Goal: Information Seeking & Learning: Check status

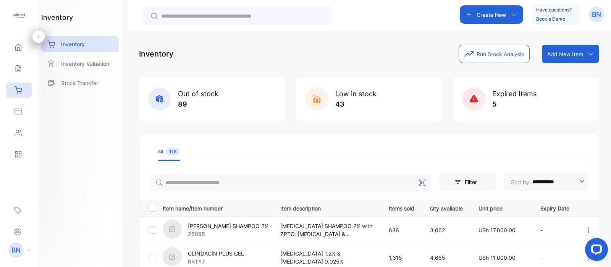
scroll to position [26, 0]
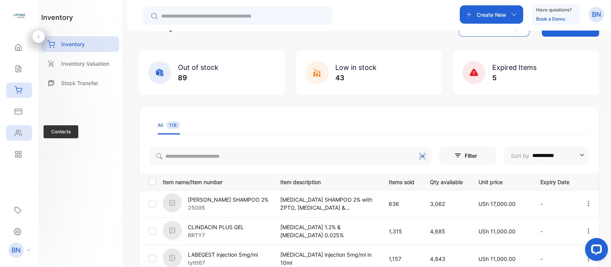
click at [19, 130] on icon at bounding box center [19, 133] width 8 height 8
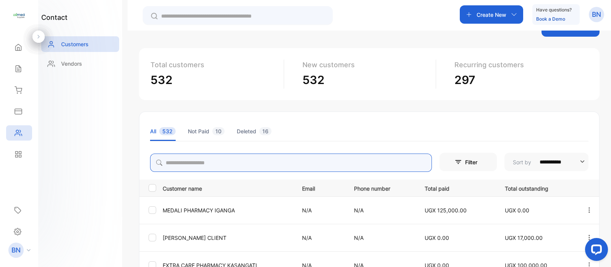
click at [239, 160] on input "search" at bounding box center [291, 162] width 282 height 18
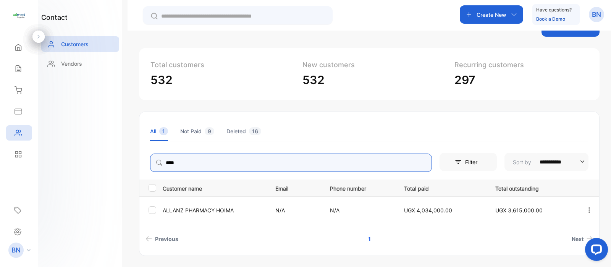
click at [588, 210] on icon "button" at bounding box center [589, 209] width 7 height 7
type input "****"
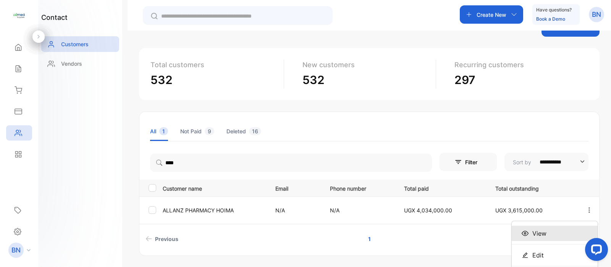
click at [563, 231] on div "View" at bounding box center [554, 233] width 86 height 15
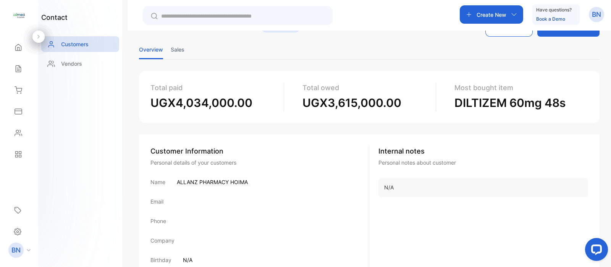
click at [176, 55] on li "Sales" at bounding box center [178, 49] width 14 height 19
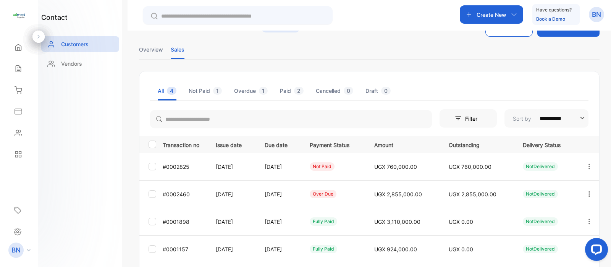
click at [588, 194] on icon "button" at bounding box center [589, 193] width 2 height 5
click at [552, 213] on div "View" at bounding box center [554, 217] width 86 height 15
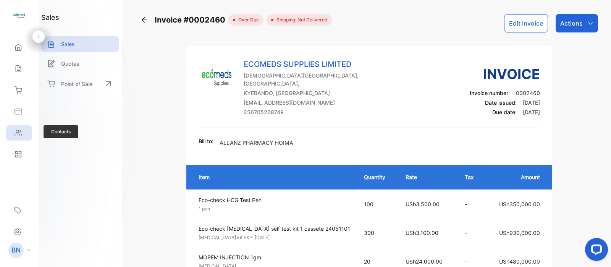
click at [25, 137] on div "Contacts" at bounding box center [19, 132] width 26 height 15
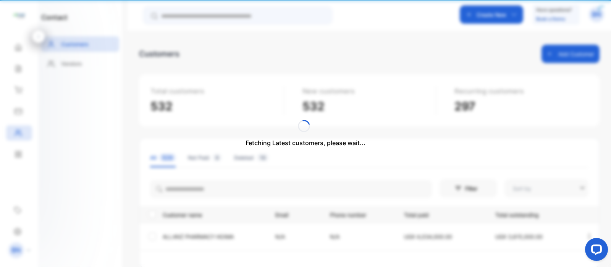
type input "**********"
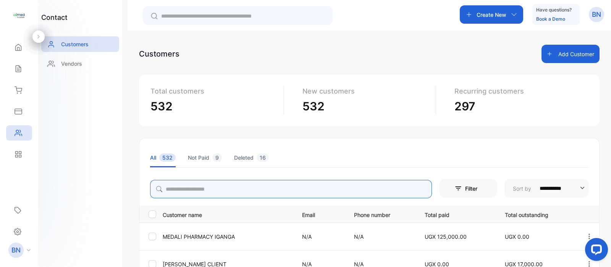
click at [187, 187] on input "search" at bounding box center [291, 189] width 282 height 18
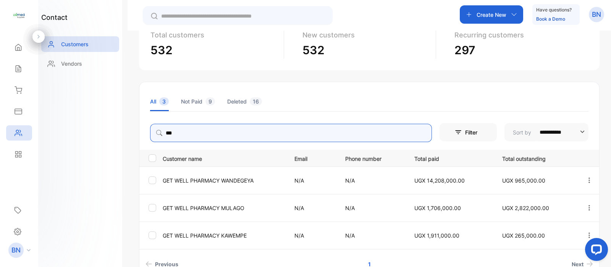
scroll to position [57, 0]
click at [587, 179] on icon "button" at bounding box center [589, 179] width 7 height 7
type input "***"
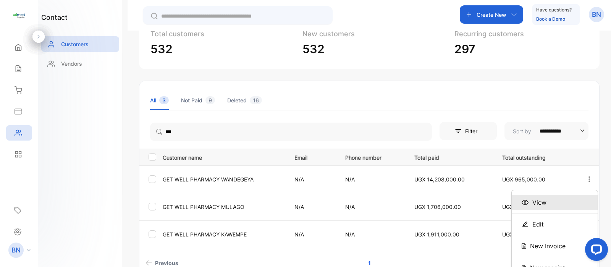
click at [563, 200] on div "View" at bounding box center [554, 202] width 86 height 15
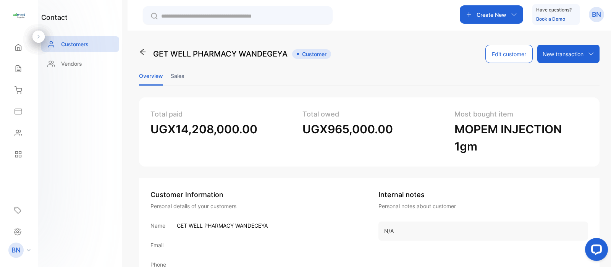
click at [176, 75] on li "Sales" at bounding box center [178, 75] width 14 height 19
